Goal: Task Accomplishment & Management: Manage account settings

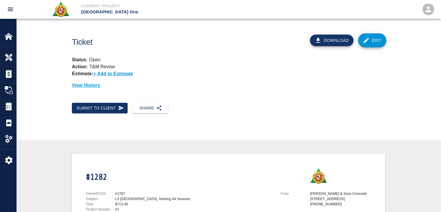
click at [369, 47] on link "Edit" at bounding box center [372, 40] width 28 height 14
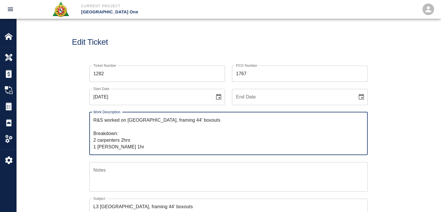
click at [253, 72] on input "1767" at bounding box center [300, 74] width 136 height 16
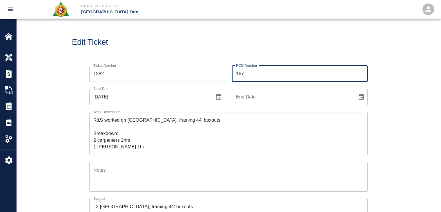
type input "1676"
click at [212, 49] on div "Edit Ticket" at bounding box center [228, 42] width 425 height 47
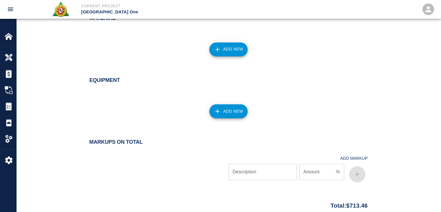
scroll to position [581, 0]
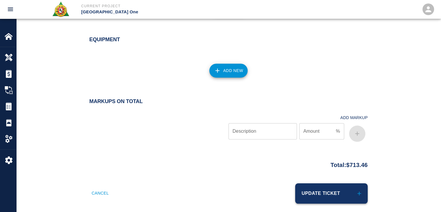
click at [358, 190] on icon "submit" at bounding box center [359, 193] width 6 height 6
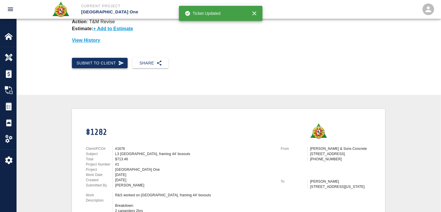
click at [119, 66] on button "Submit to Client" at bounding box center [100, 63] width 56 height 11
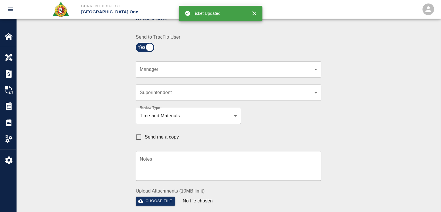
scroll to position [135, 0]
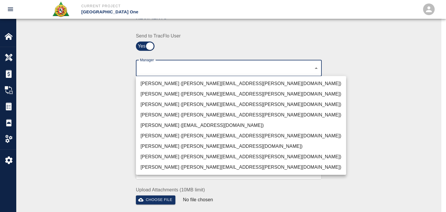
click at [165, 156] on li "[PERSON_NAME] ([PERSON_NAME][EMAIL_ADDRESS][PERSON_NAME][DOMAIN_NAME])" at bounding box center [241, 157] width 210 height 10
type input "b38a77e7-14a9-4fe5-854d-de5ae580779f"
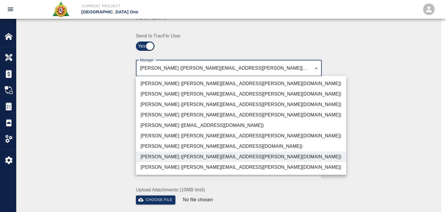
click at [101, 135] on div at bounding box center [223, 106] width 446 height 212
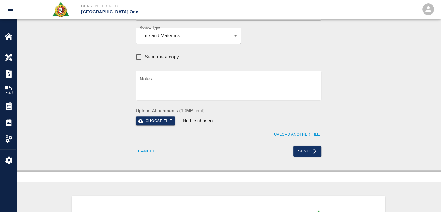
scroll to position [215, 0]
click at [318, 149] on button "Send" at bounding box center [308, 150] width 28 height 11
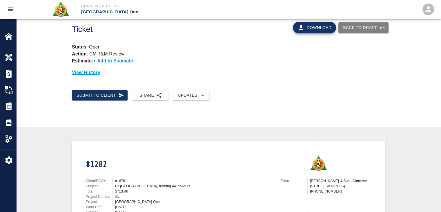
scroll to position [0, 0]
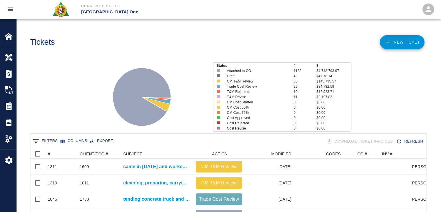
scroll to position [334, 392]
